Goal: Download file/media

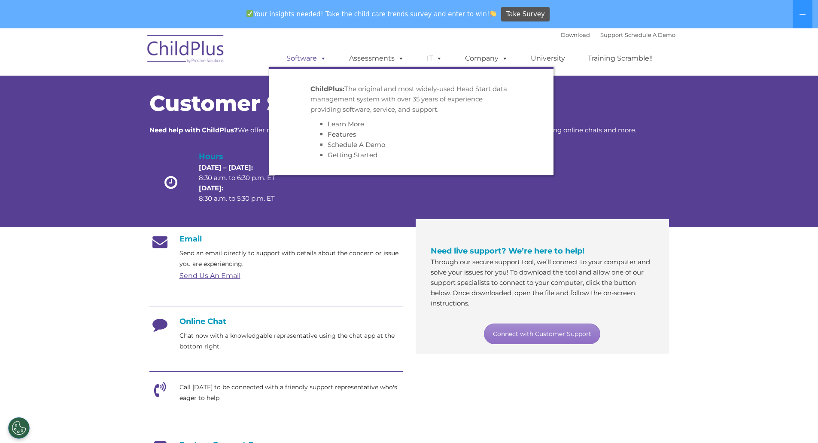
click at [309, 59] on link "Software" at bounding box center [306, 58] width 57 height 17
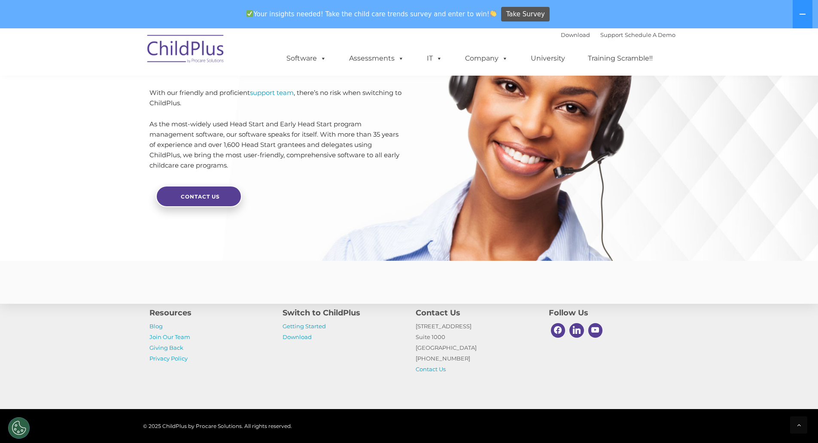
scroll to position [2017, 0]
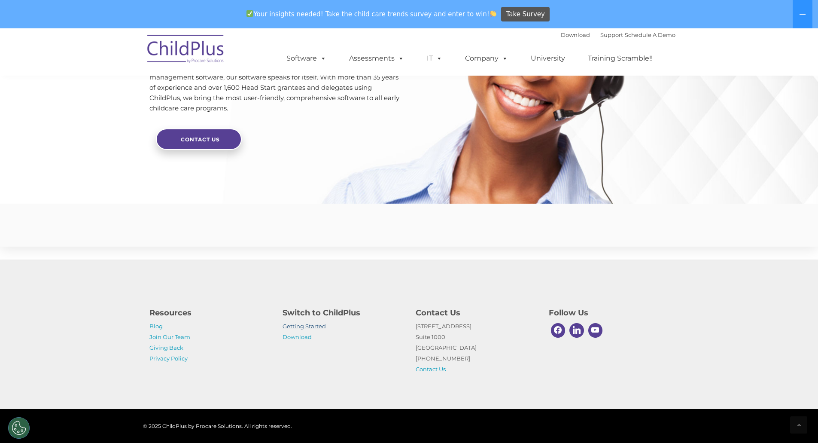
click at [323, 326] on link "Getting Started" at bounding box center [304, 326] width 43 height 7
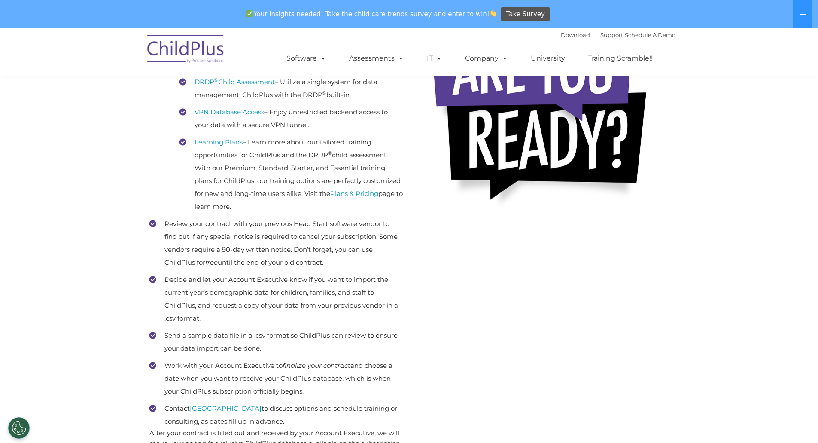
scroll to position [259, 0]
click at [569, 37] on link "Download" at bounding box center [575, 34] width 29 height 7
